Goal: Task Accomplishment & Management: Use online tool/utility

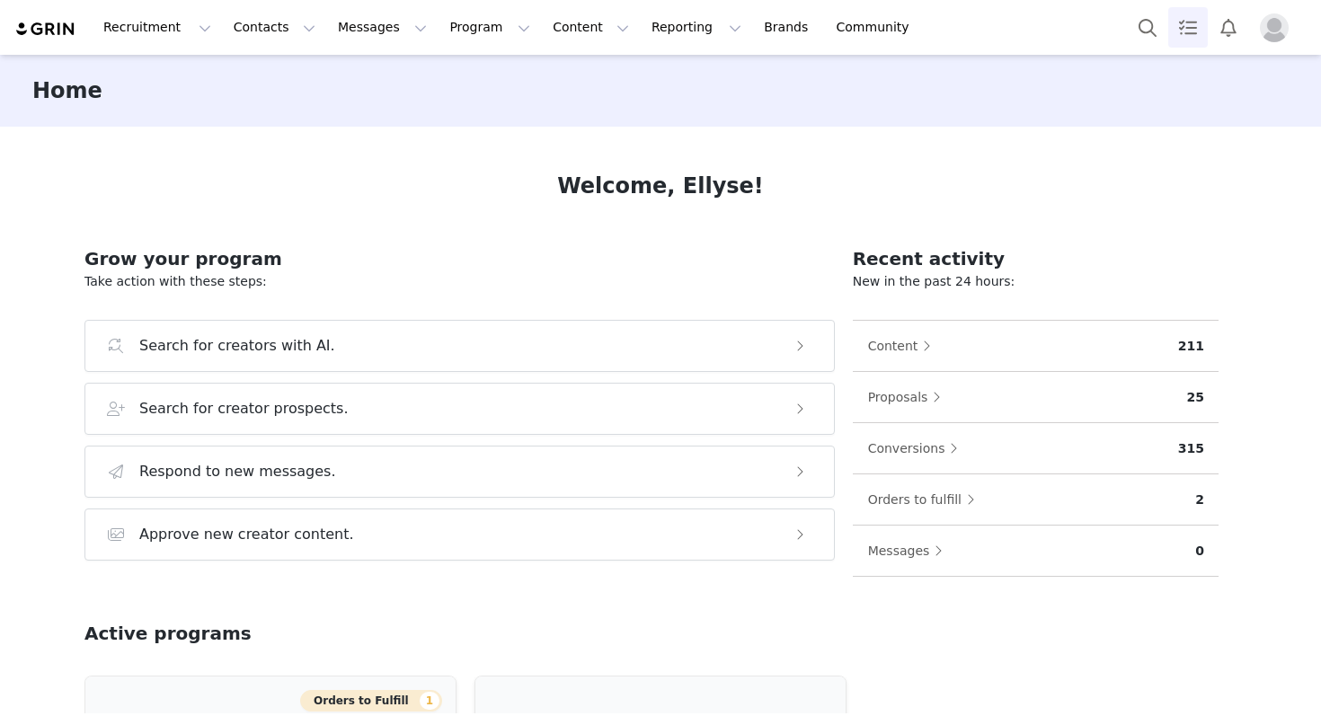
click at [1188, 24] on link "Tasks" at bounding box center [1188, 27] width 40 height 40
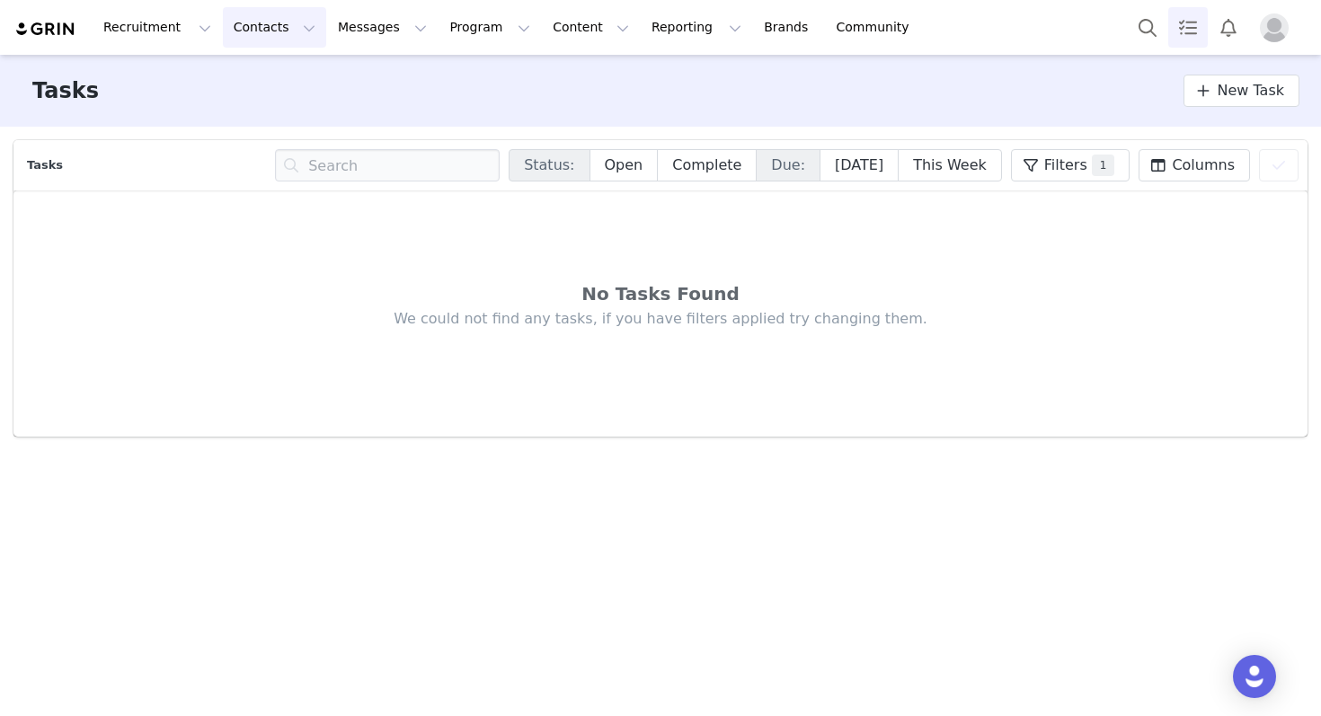
click at [273, 34] on button "Contacts Contacts" at bounding box center [274, 27] width 103 height 40
click at [271, 79] on p "Creators" at bounding box center [252, 79] width 54 height 19
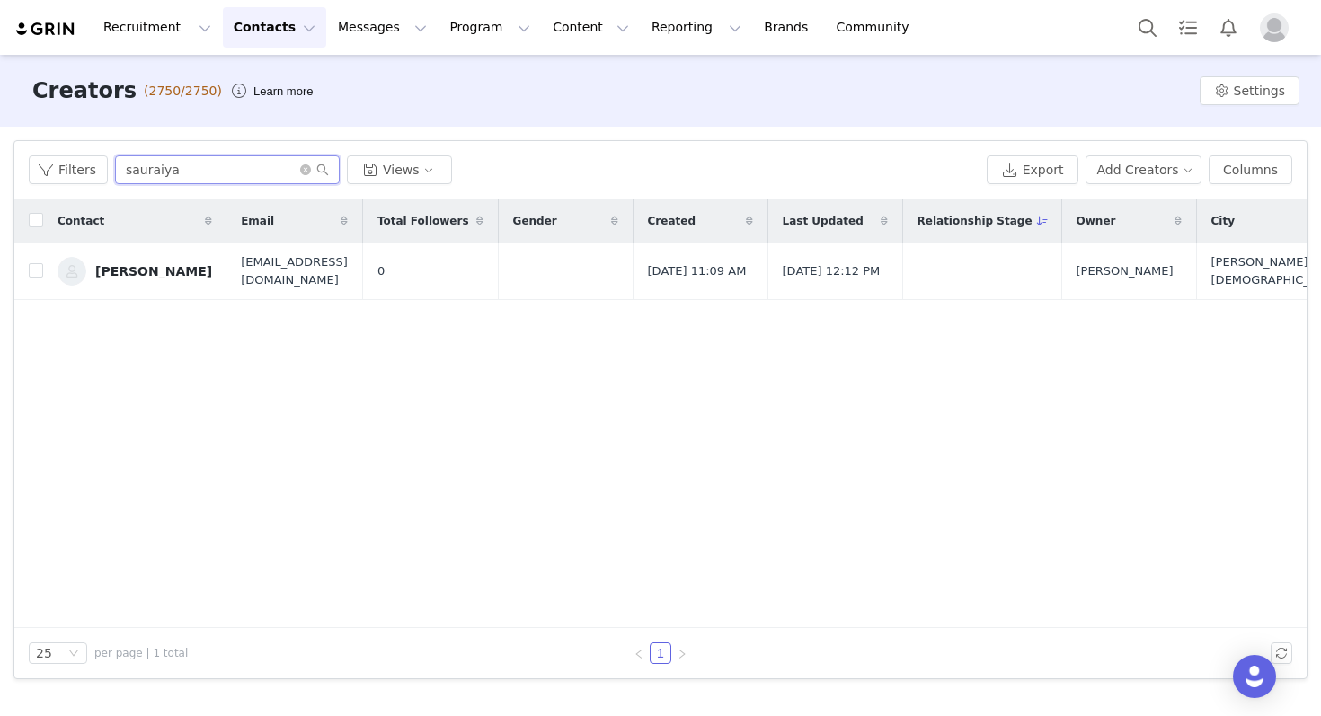
drag, startPoint x: 188, startPoint y: 180, endPoint x: 0, endPoint y: 138, distance: 192.3
click at [0, 138] on div "Filters Filter Logic And Or Archived Select Owner Select Contact Tag Select Rel…" at bounding box center [660, 410] width 1321 height 566
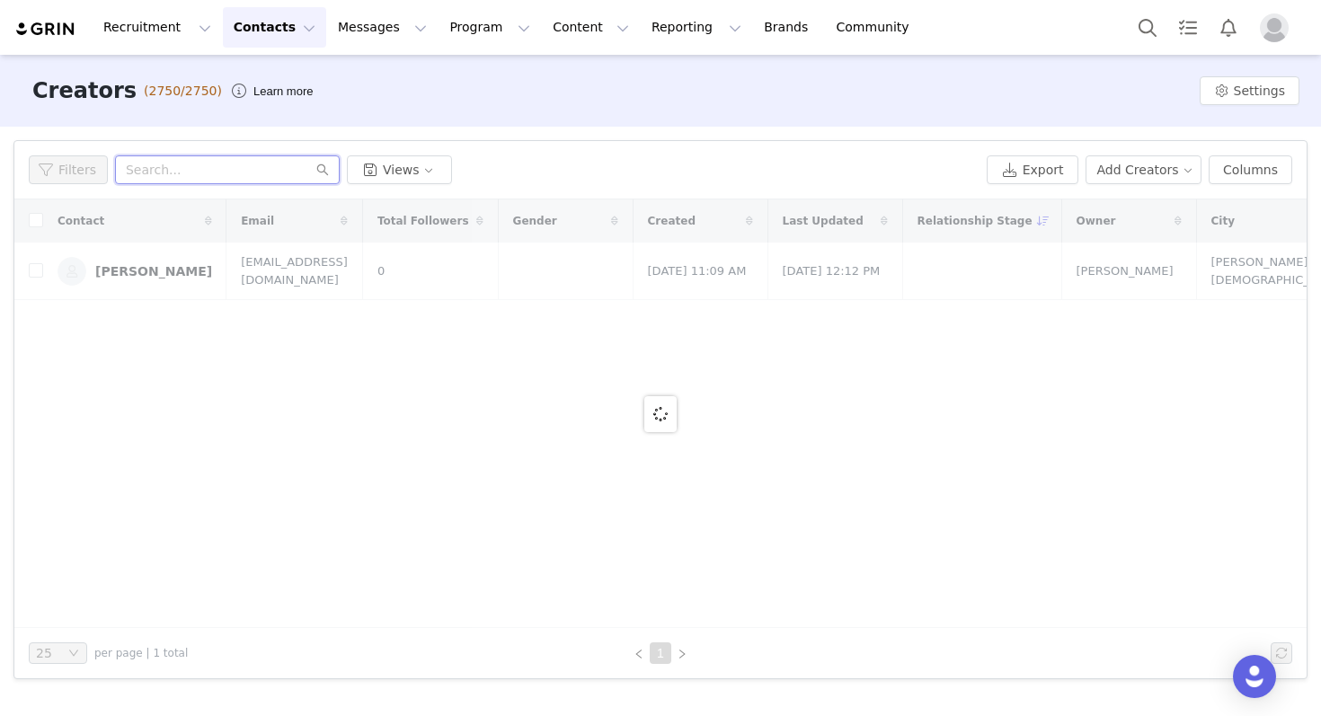
paste input "[EMAIL_ADDRESS][DOMAIN_NAME]"
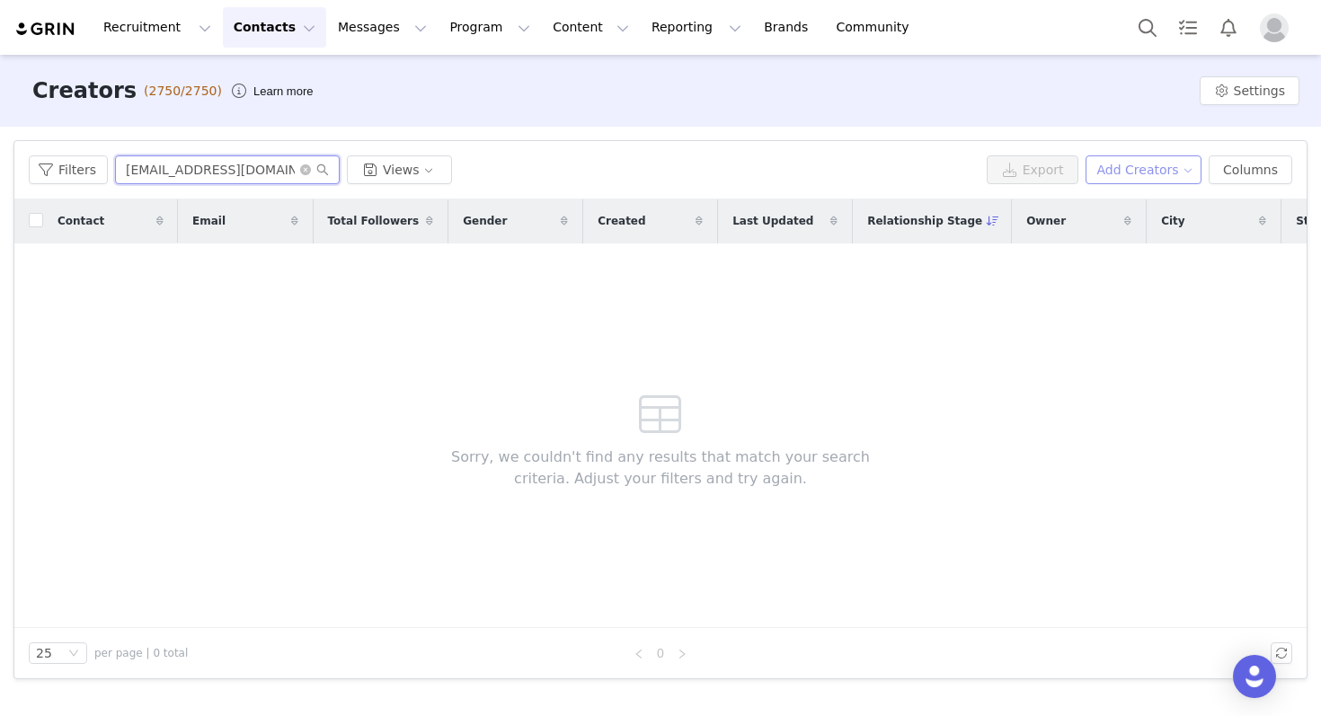
type input "[EMAIL_ADDRESS][DOMAIN_NAME]"
click at [1181, 174] on button "Add Creators" at bounding box center [1143, 169] width 117 height 29
click at [1145, 211] on span "Add a Creator" at bounding box center [1146, 206] width 87 height 20
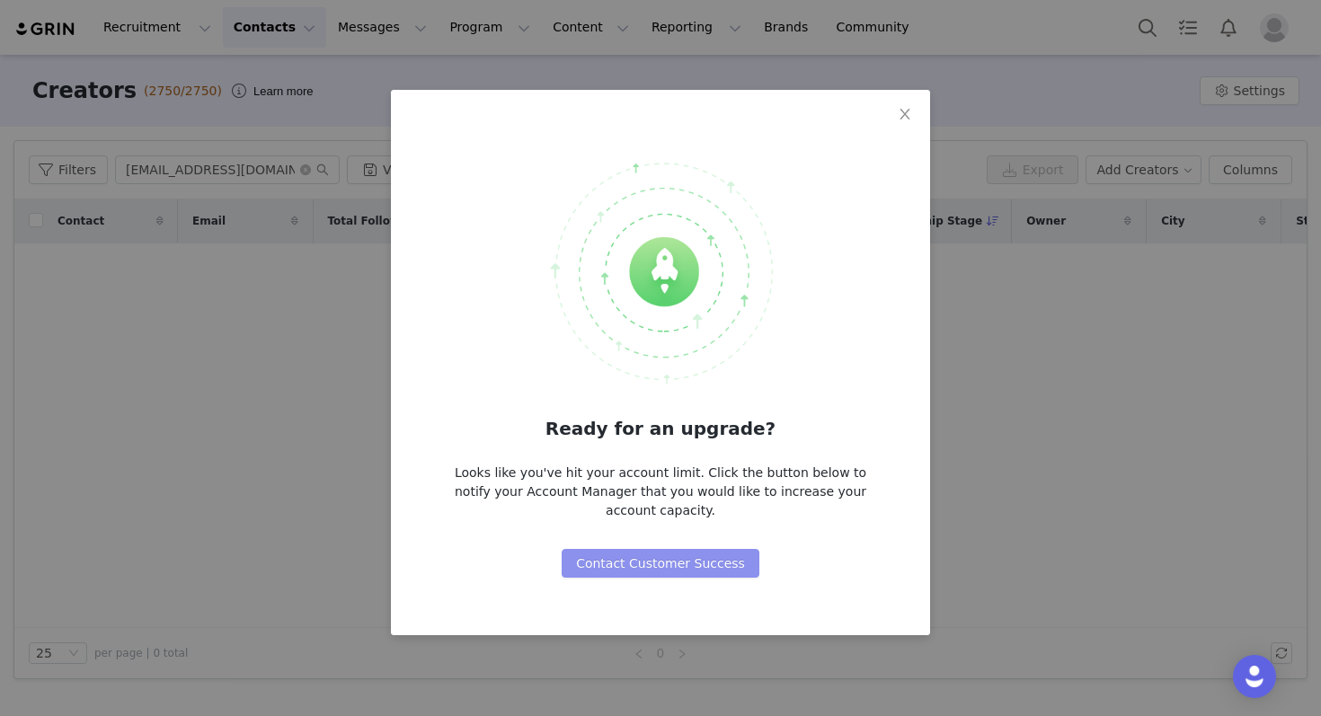
click at [703, 553] on button "Contact Customer Success" at bounding box center [661, 563] width 198 height 29
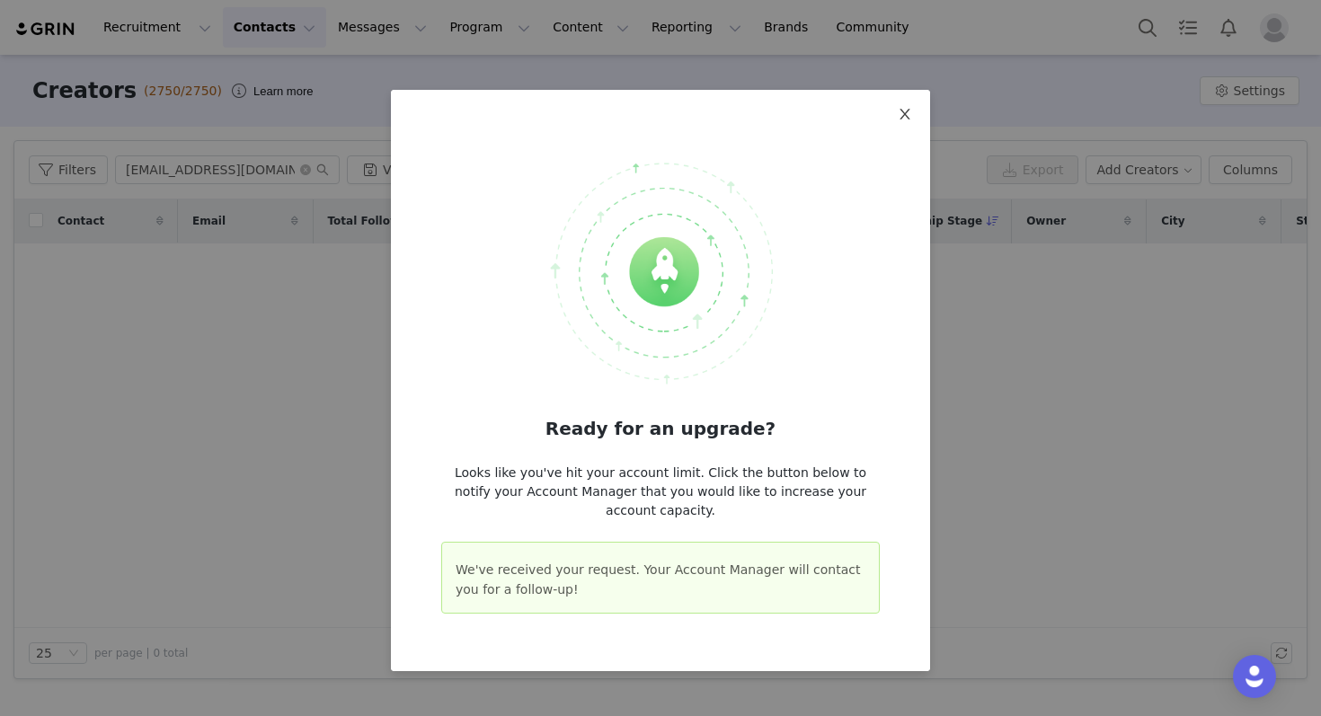
click at [908, 101] on span "Close" at bounding box center [905, 115] width 50 height 50
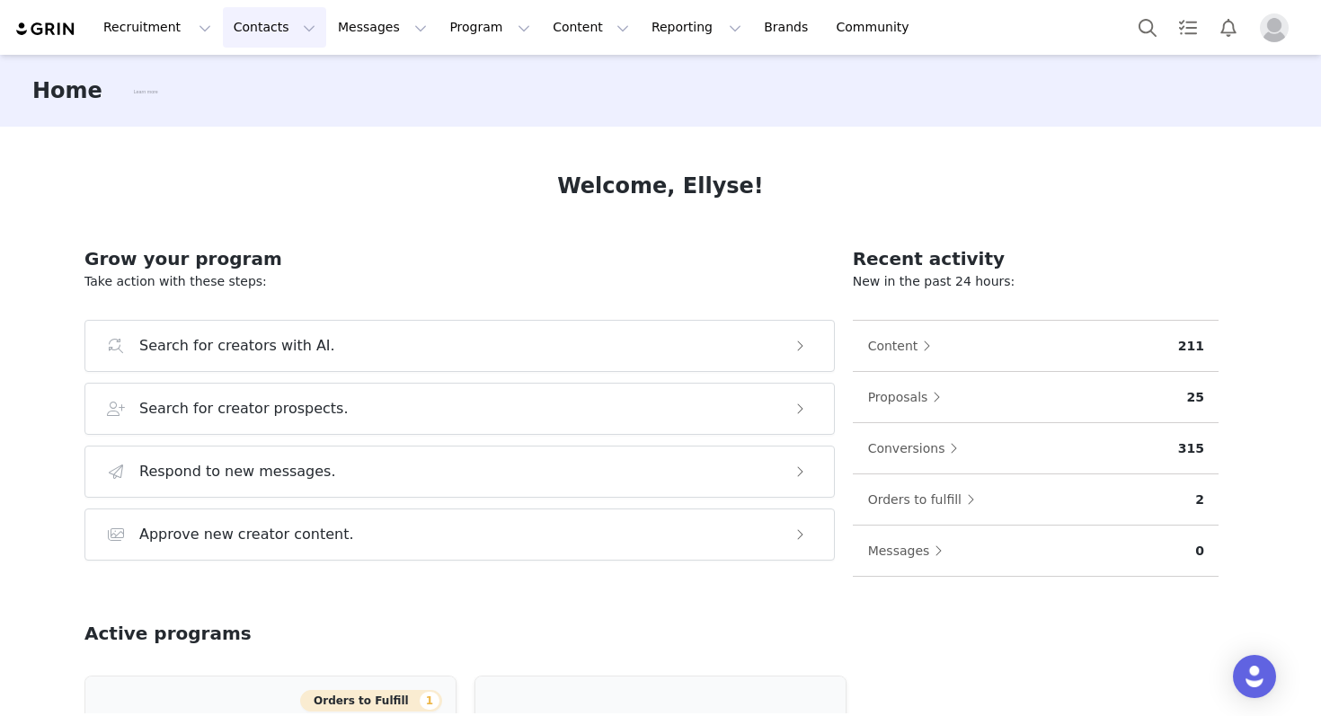
click at [270, 25] on button "Contacts Contacts" at bounding box center [274, 27] width 103 height 40
click at [278, 71] on div "Creators" at bounding box center [281, 79] width 120 height 19
